Goal: Transaction & Acquisition: Purchase product/service

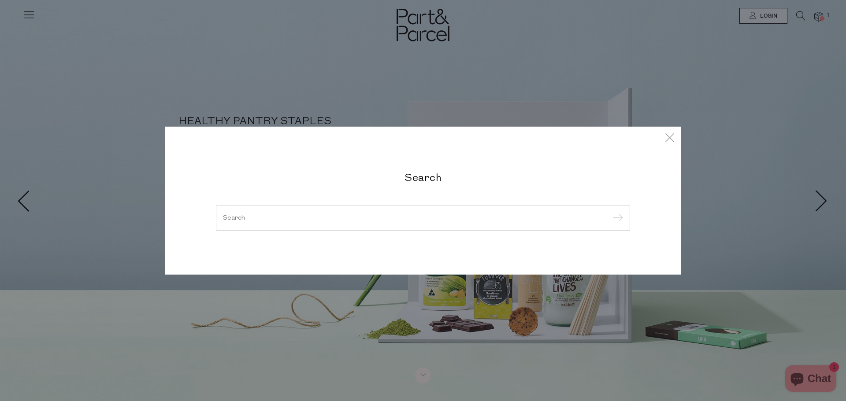
click at [372, 215] on input "search" at bounding box center [423, 218] width 400 height 7
click at [371, 217] on input "search" at bounding box center [423, 218] width 400 height 7
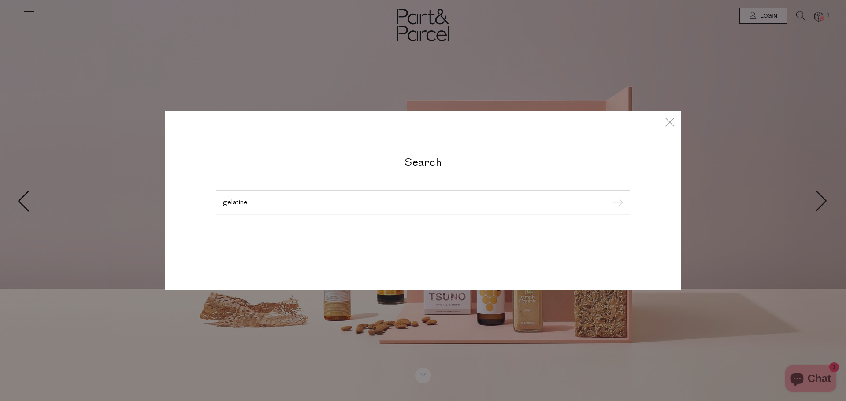
type input "gelatine"
click at [610, 197] on input "submit" at bounding box center [616, 203] width 13 height 13
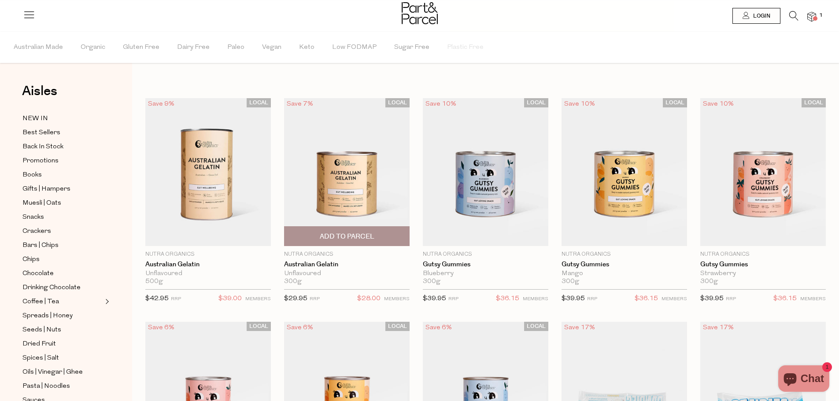
click at [355, 183] on img at bounding box center [347, 172] width 126 height 148
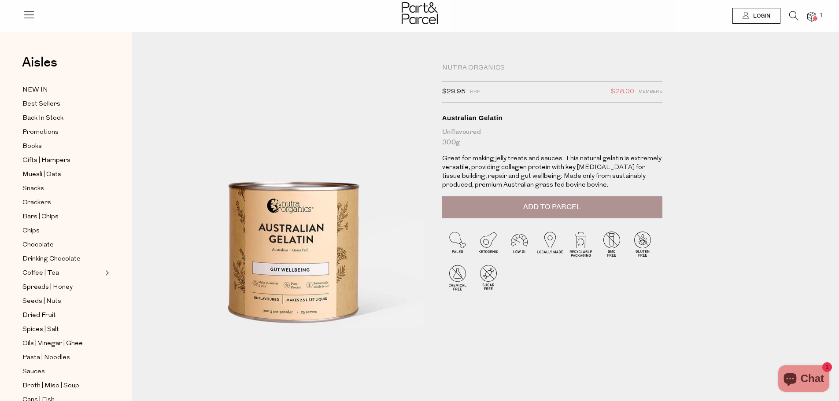
click at [809, 15] on img at bounding box center [812, 17] width 9 height 10
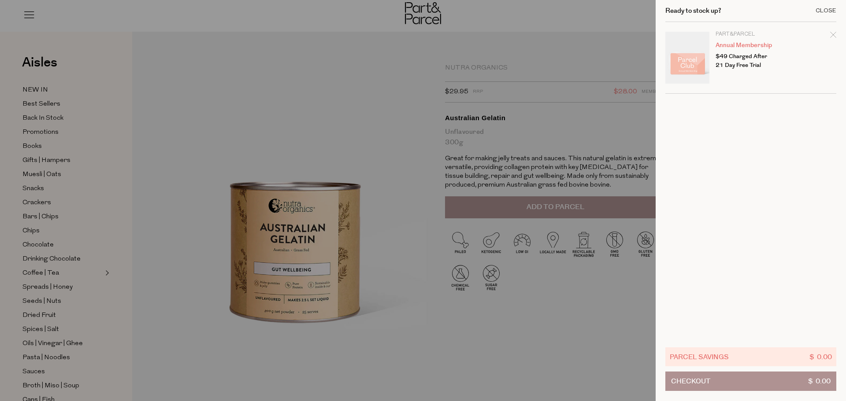
click at [830, 11] on div "Close" at bounding box center [826, 11] width 21 height 6
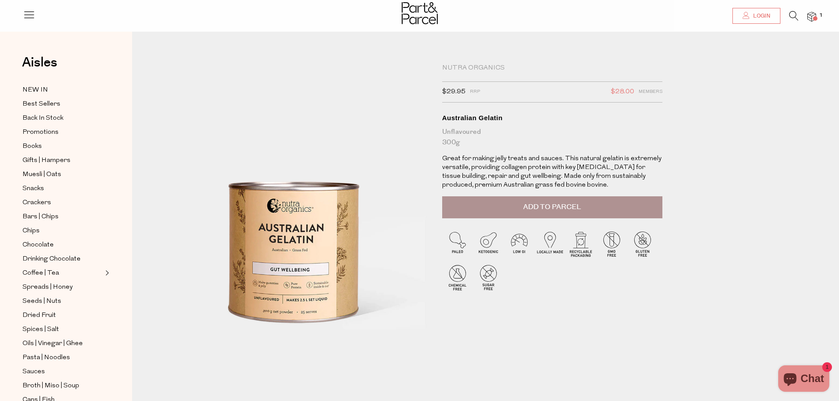
click at [755, 15] on span "Login" at bounding box center [760, 15] width 19 height 7
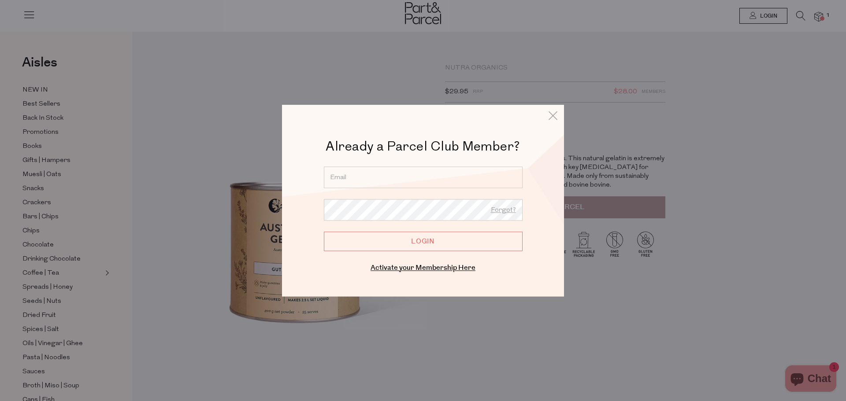
click at [435, 172] on input "email" at bounding box center [423, 178] width 199 height 22
type input "jtsgshopping@gmail.com"
click at [324, 232] on input "Login" at bounding box center [423, 241] width 199 height 19
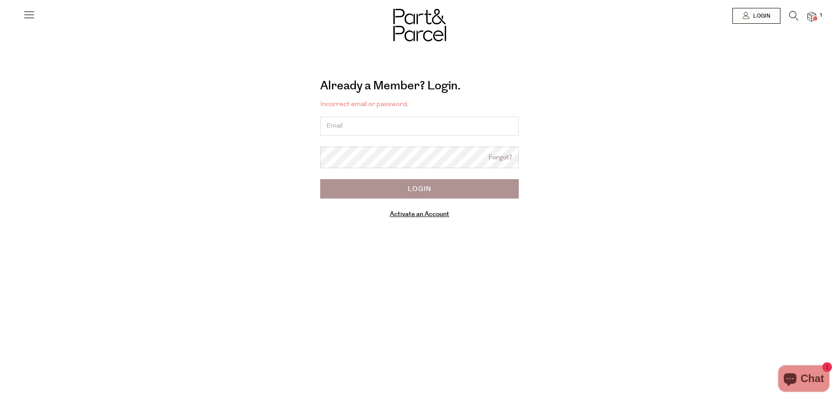
click at [413, 224] on div "Already a Member? Login. Forgot? Incorrect email or password. Forgot? Login Act…" at bounding box center [419, 151] width 489 height 160
click at [413, 216] on link "Activate an Account" at bounding box center [419, 214] width 59 height 9
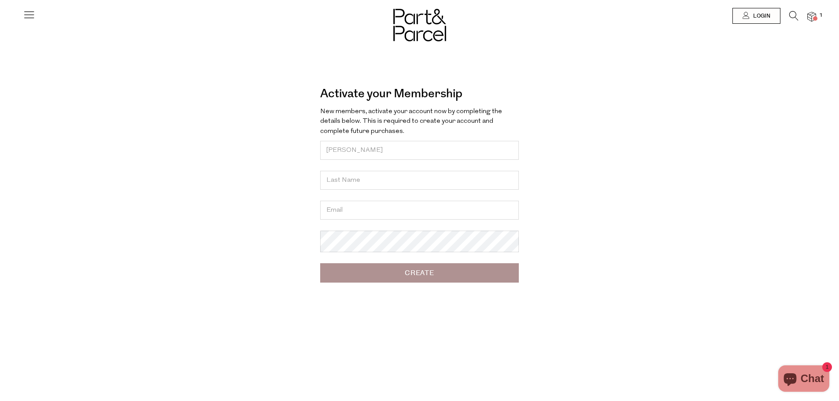
type input "[PERSON_NAME]"
type input "teh"
type input "[EMAIL_ADDRESS][DOMAIN_NAME]"
click at [320, 263] on input "Create" at bounding box center [419, 272] width 199 height 19
